Goal: Task Accomplishment & Management: Use online tool/utility

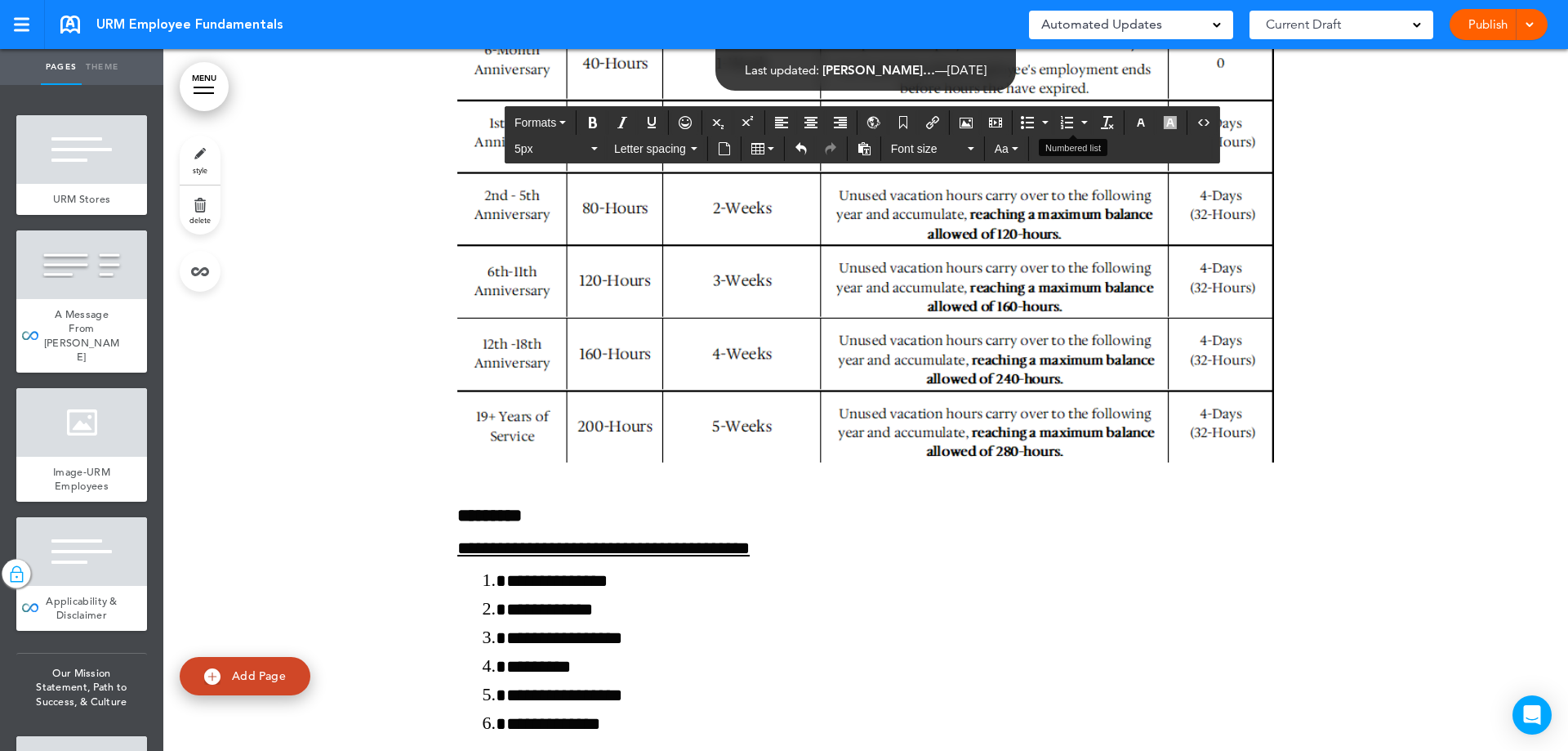
scroll to position [178534, 0]
drag, startPoint x: 1006, startPoint y: 467, endPoint x: 386, endPoint y: 438, distance: 620.7
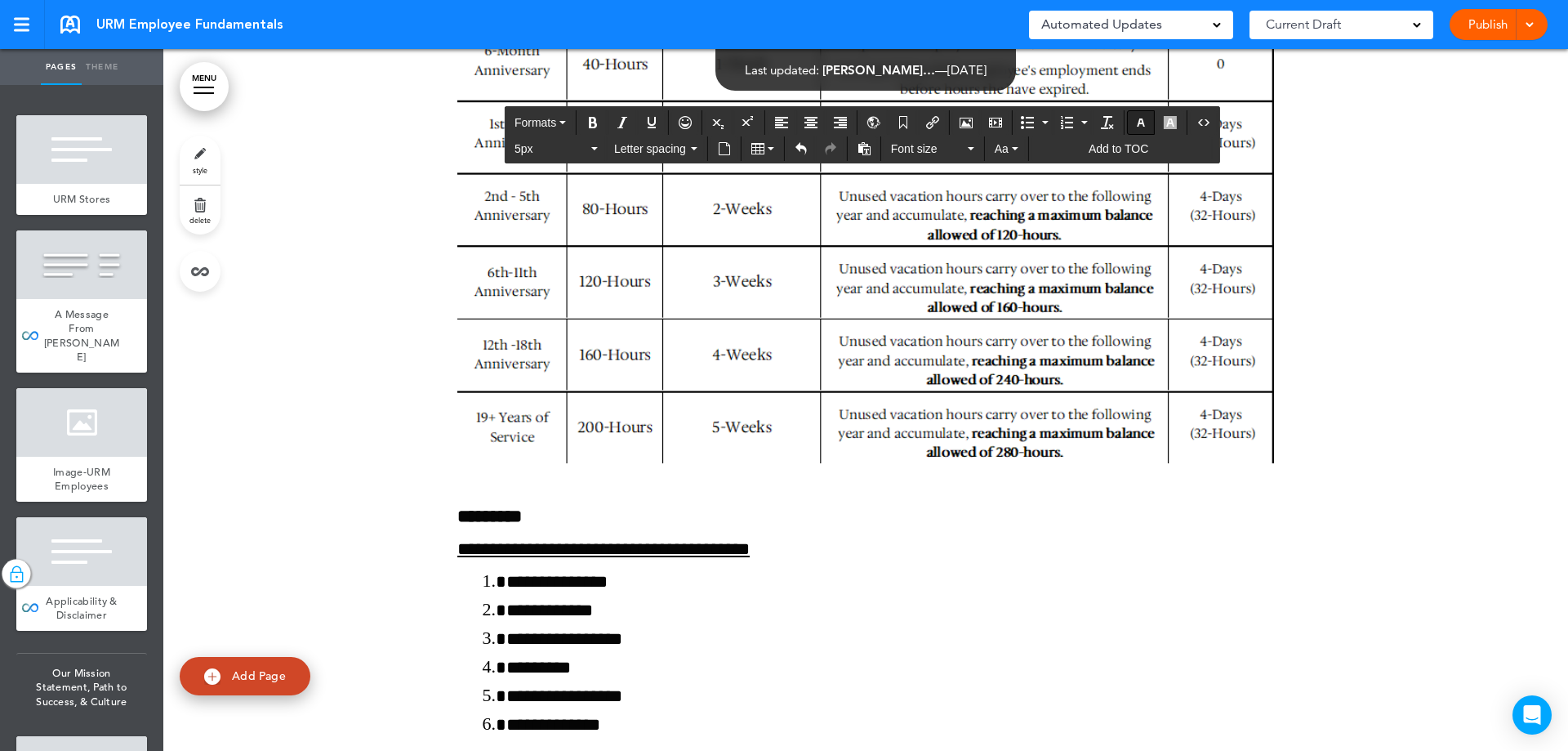
click at [1140, 117] on icon "button" at bounding box center [1141, 122] width 13 height 13
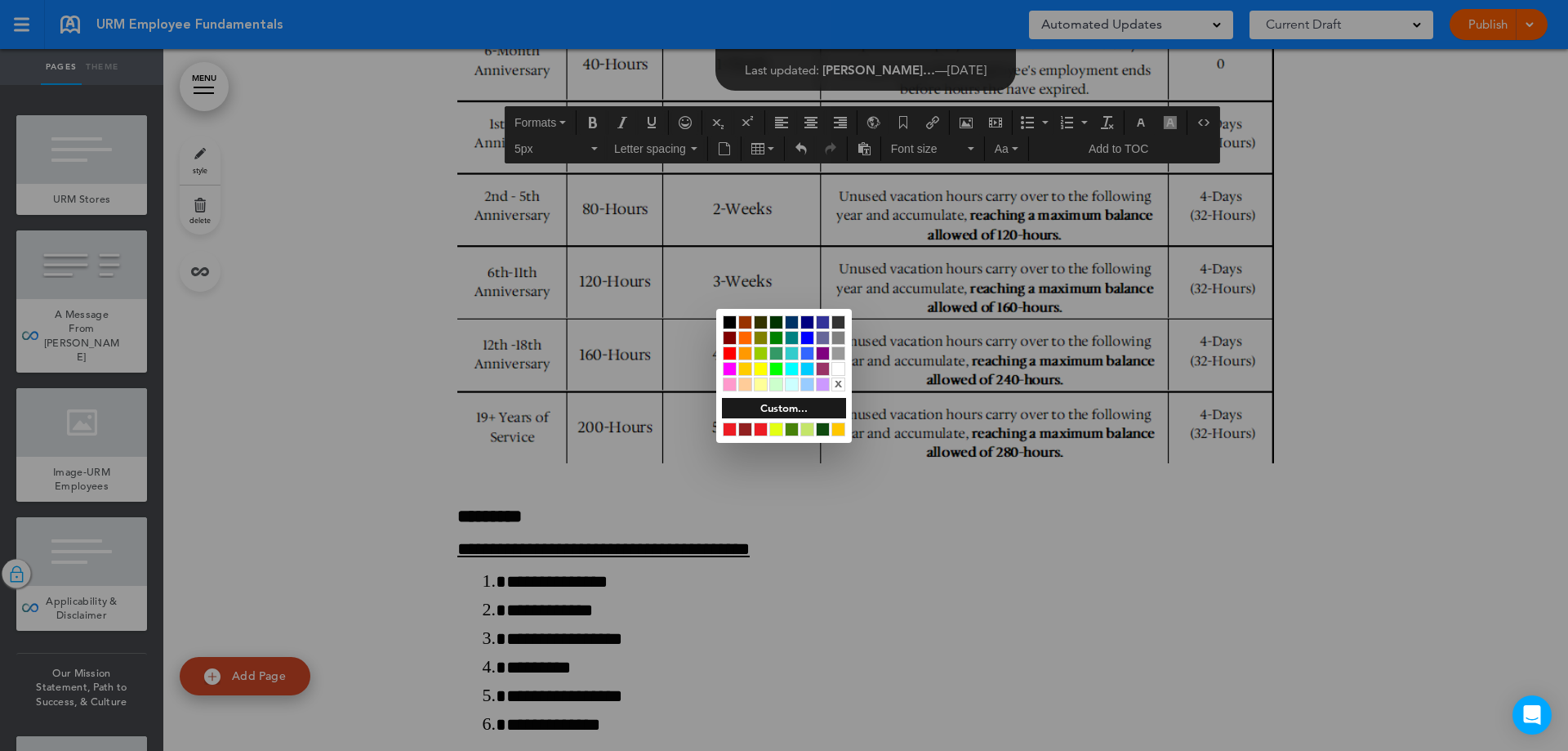
click at [842, 366] on div at bounding box center [839, 369] width 14 height 14
click at [838, 367] on div at bounding box center [839, 369] width 14 height 14
click at [523, 429] on div at bounding box center [784, 375] width 1568 height 751
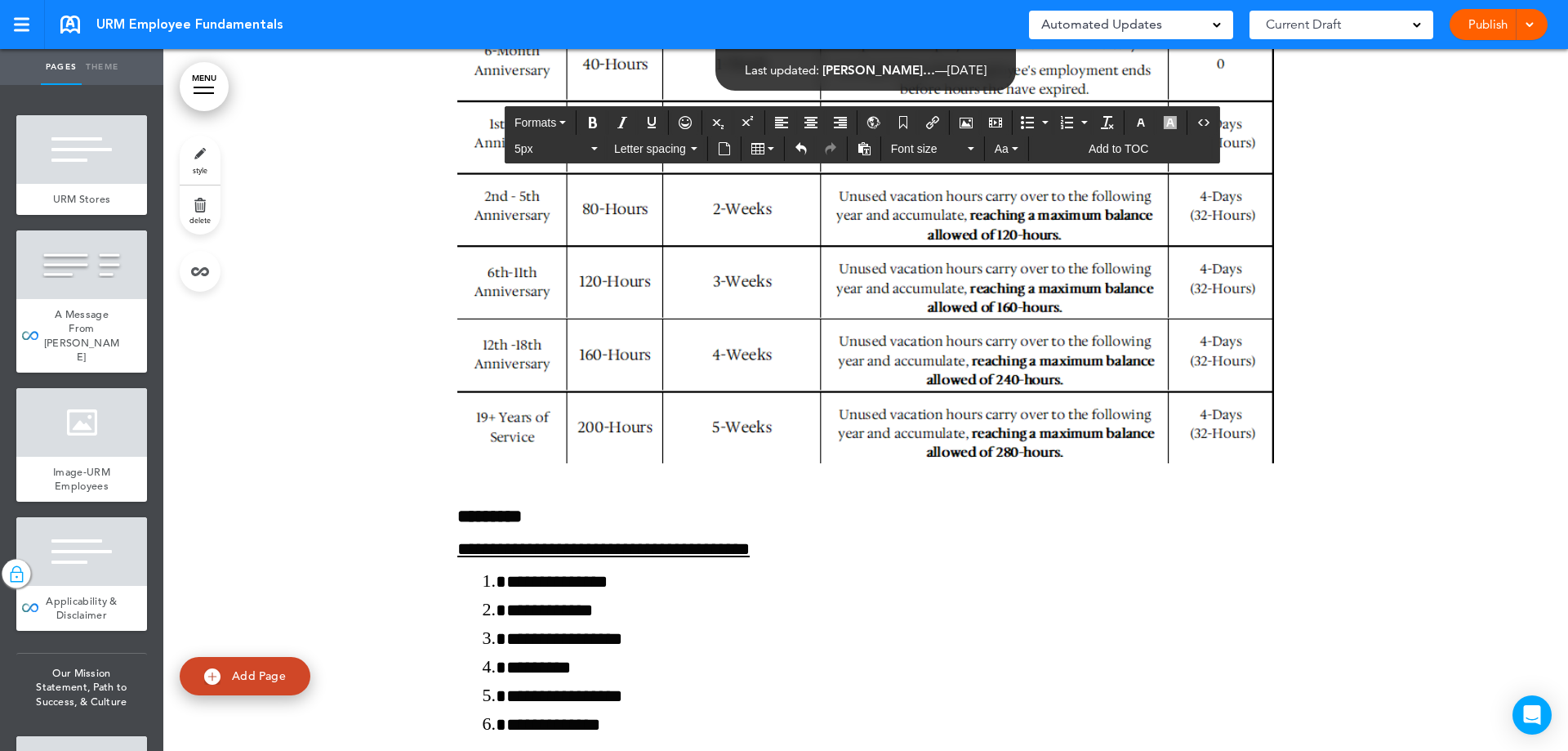
drag, startPoint x: 522, startPoint y: 434, endPoint x: 445, endPoint y: 429, distance: 77.2
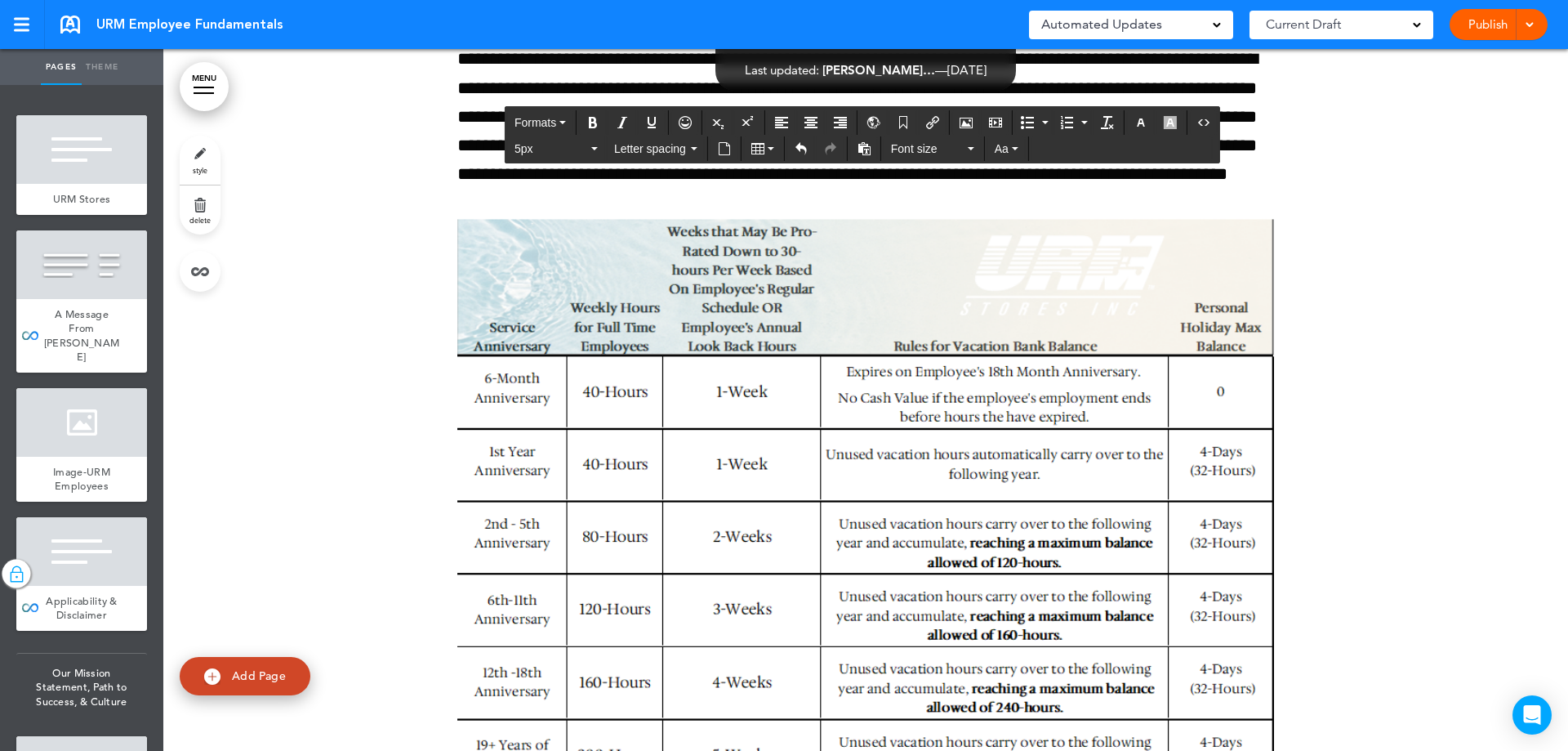
scroll to position [178208, 0]
